Goal: Find specific page/section: Find specific page/section

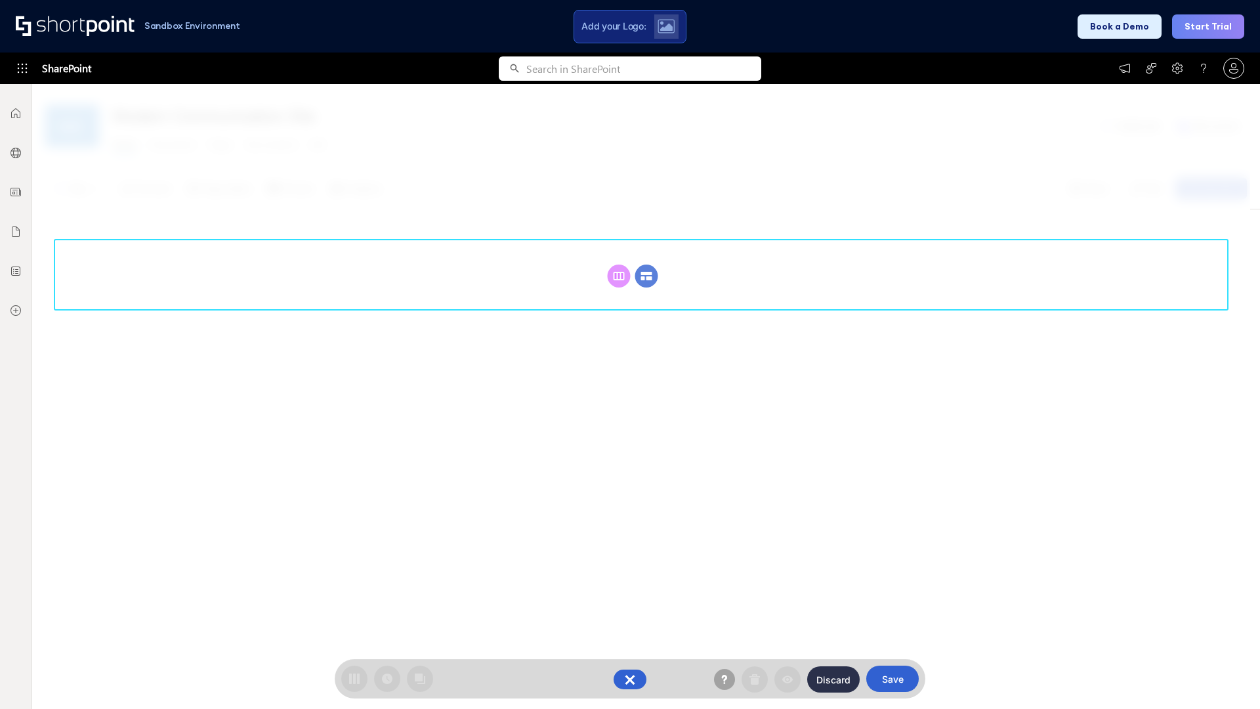
click at [647, 276] on circle at bounding box center [646, 276] width 23 height 23
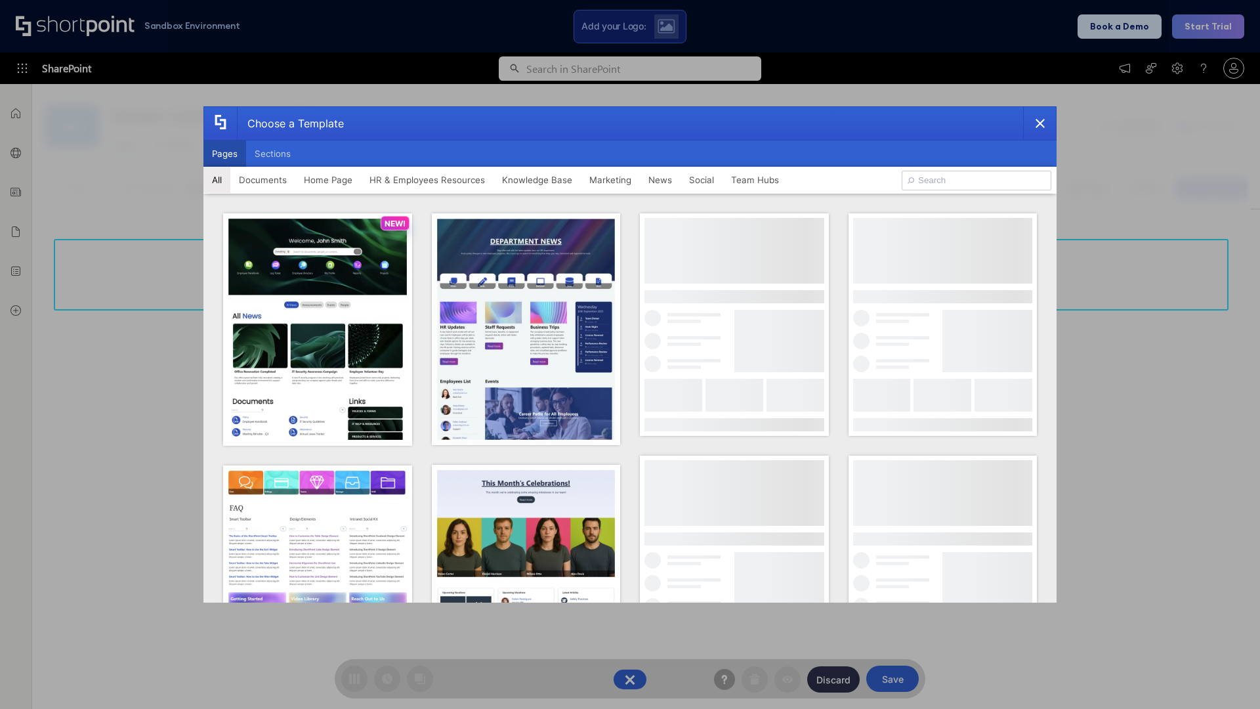
click at [224, 154] on button "Pages" at bounding box center [224, 153] width 43 height 26
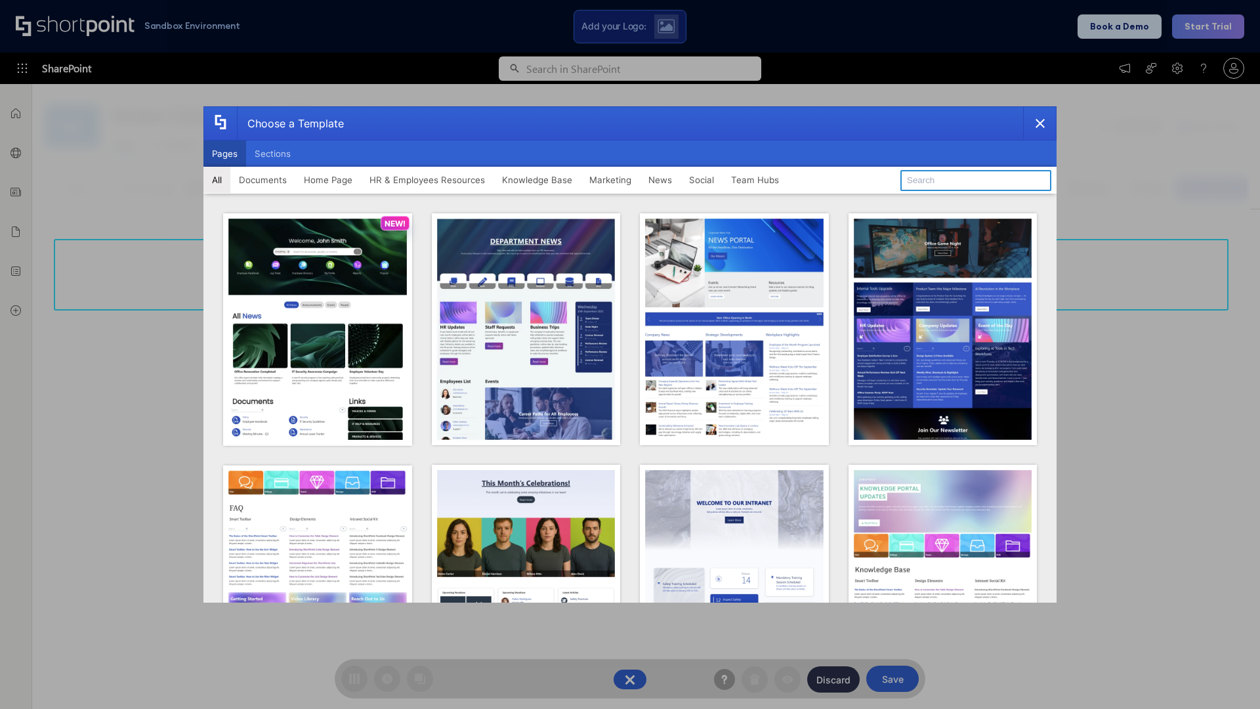
type input "Intranet Layout 2"
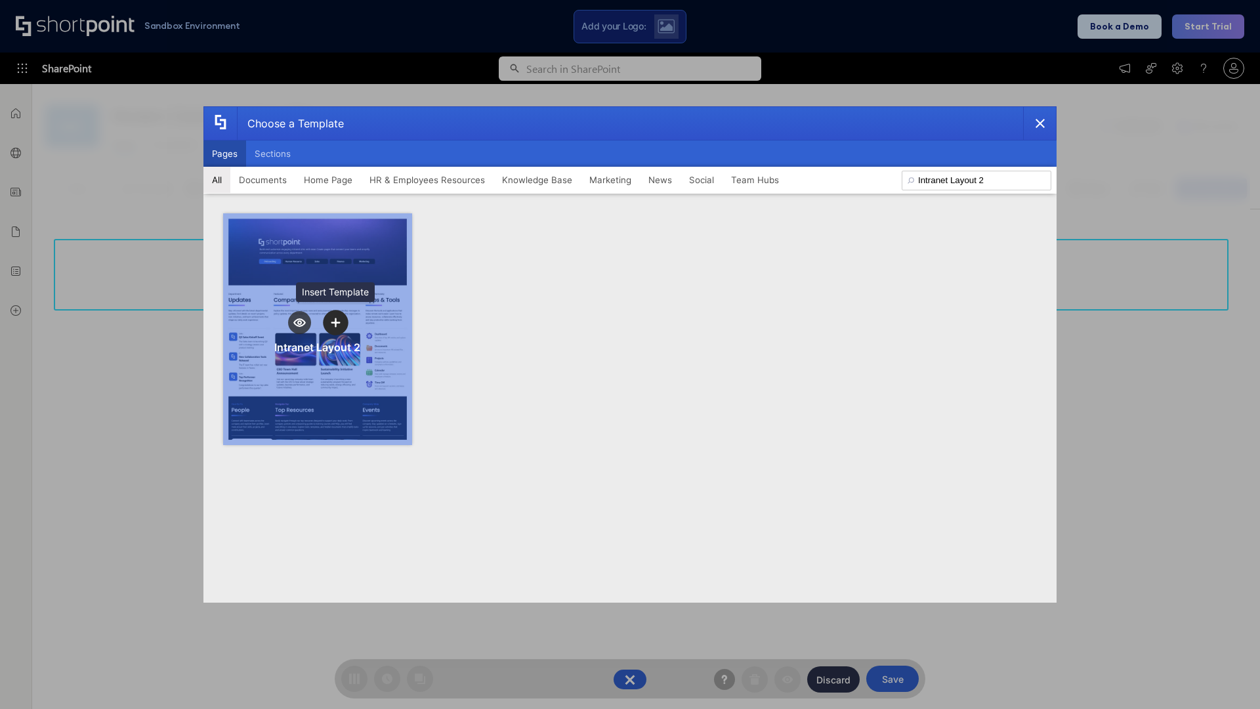
click at [335, 322] on icon "template selector" at bounding box center [335, 322] width 9 height 9
